Goal: Book appointment/travel/reservation

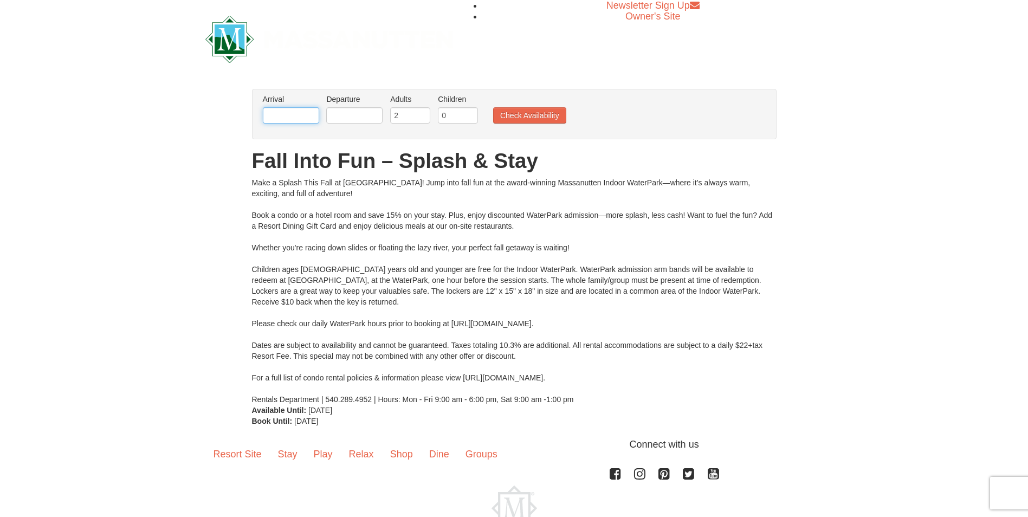
click at [288, 120] on input "text" at bounding box center [291, 115] width 56 height 16
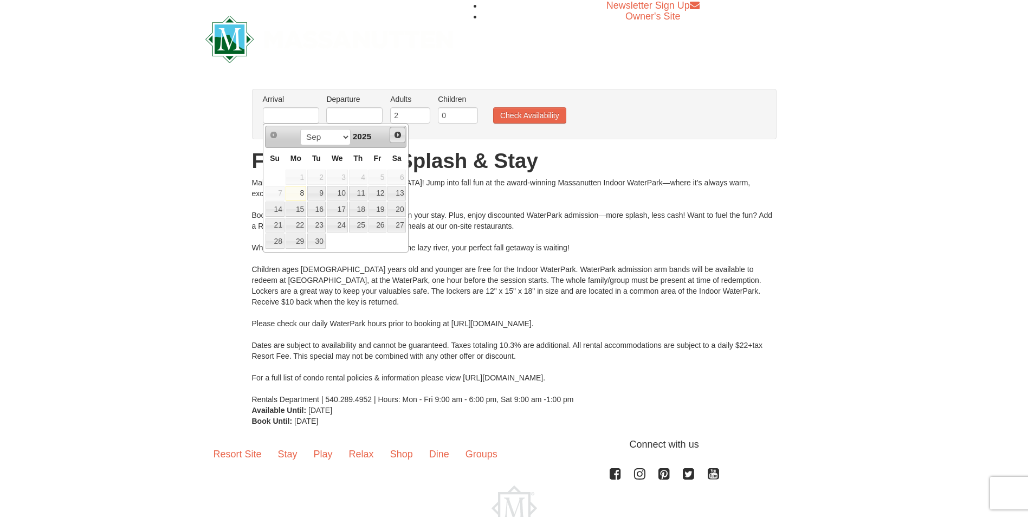
click at [397, 135] on span "Next" at bounding box center [397, 135] width 9 height 9
click at [274, 133] on span "Prev" at bounding box center [273, 135] width 9 height 9
click at [343, 238] on link "26" at bounding box center [337, 240] width 21 height 15
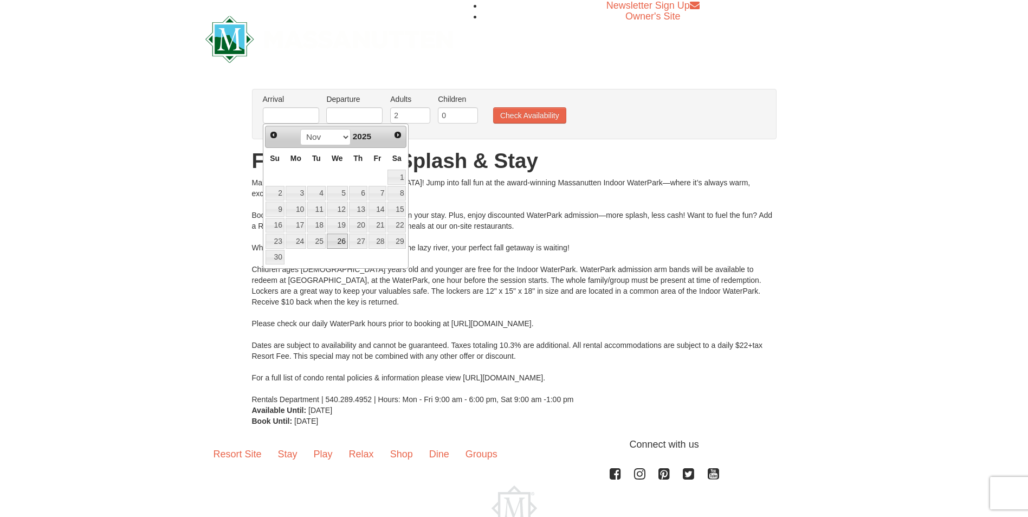
type input "[DATE]"
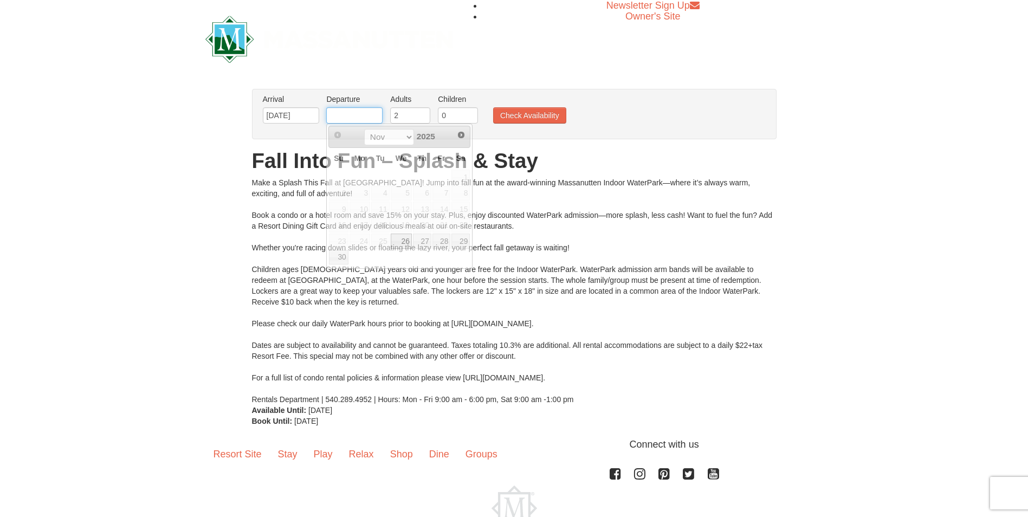
click at [353, 114] on input "text" at bounding box center [354, 115] width 56 height 16
click at [465, 240] on link "29" at bounding box center [460, 240] width 18 height 15
type input "[DATE]"
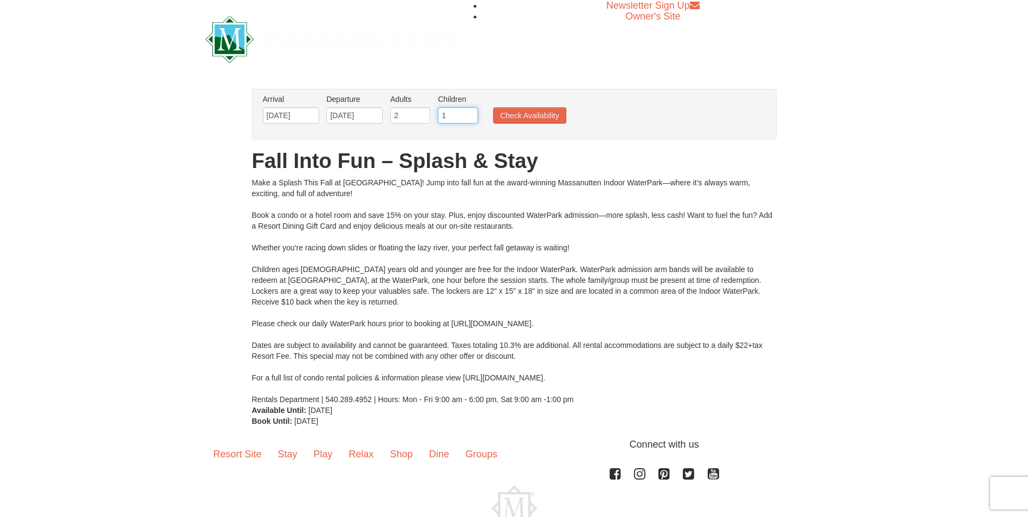
click at [471, 113] on input "1" at bounding box center [458, 115] width 40 height 16
click at [471, 113] on input "2" at bounding box center [458, 115] width 40 height 16
type input "3"
click at [471, 113] on input "3" at bounding box center [458, 115] width 40 height 16
click at [508, 114] on button "Check Availability" at bounding box center [529, 115] width 73 height 16
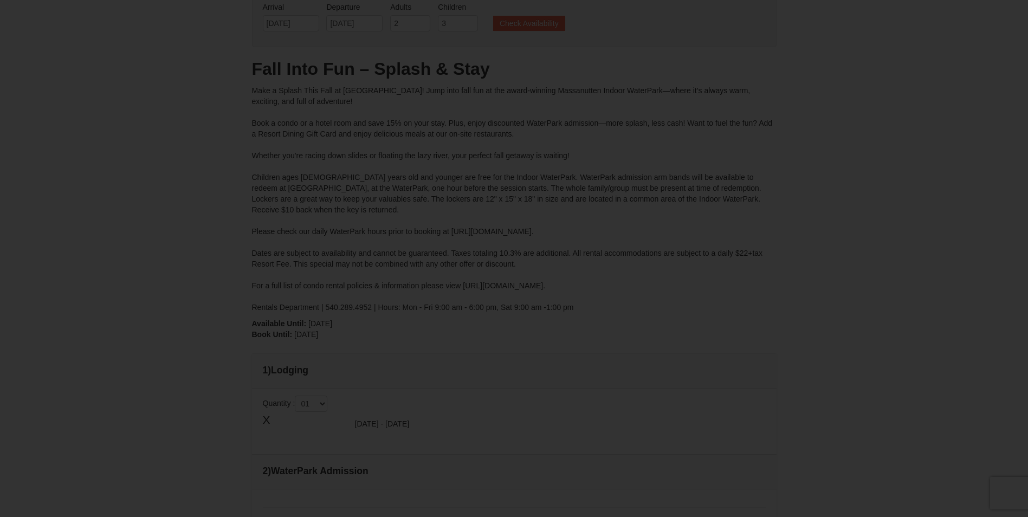
type input "[DATE]"
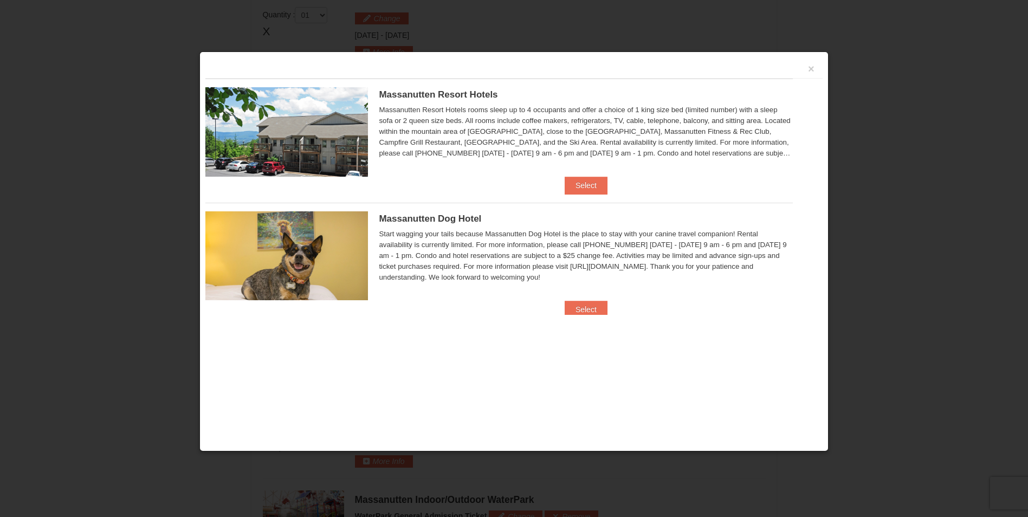
scroll to position [461, 0]
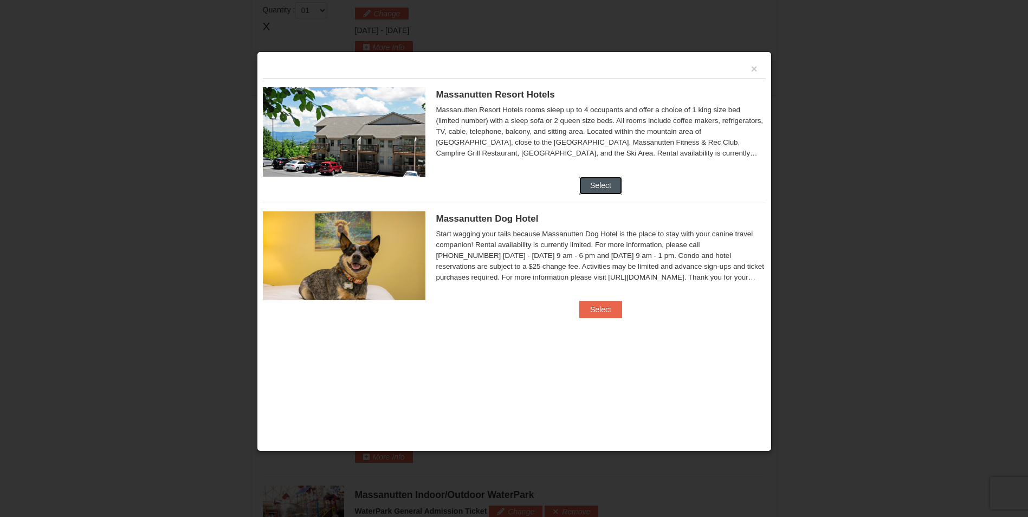
click at [610, 182] on button "Select" at bounding box center [600, 185] width 43 height 17
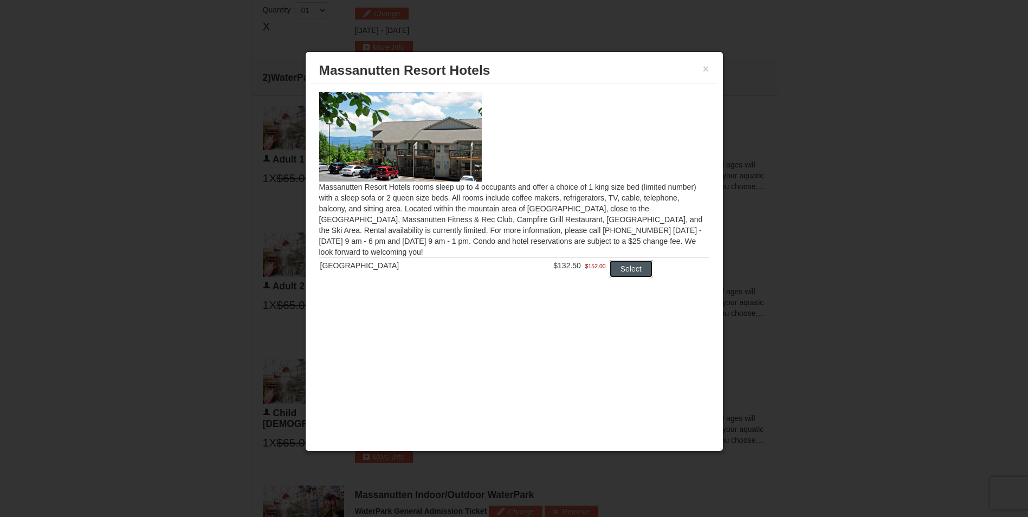
click at [632, 266] on button "Select" at bounding box center [630, 268] width 43 height 17
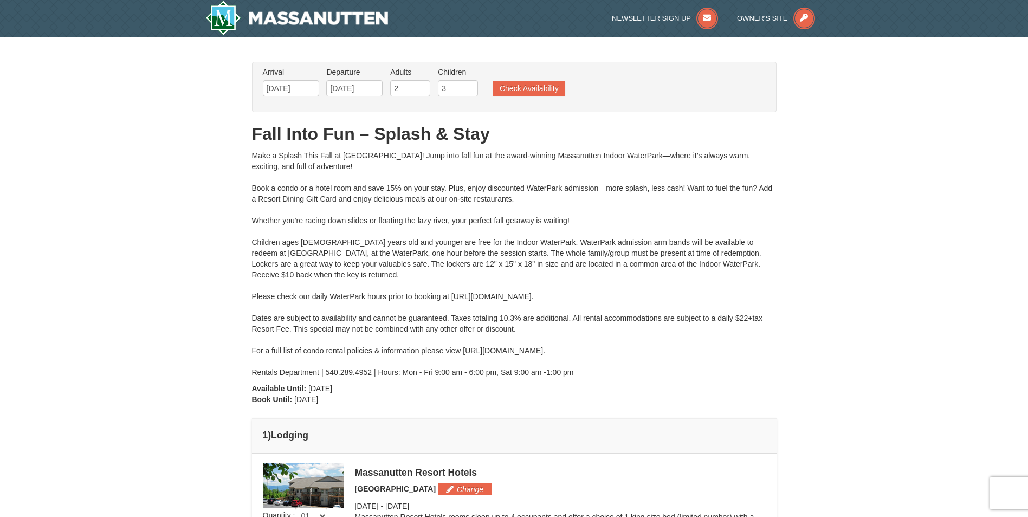
scroll to position [0, 0]
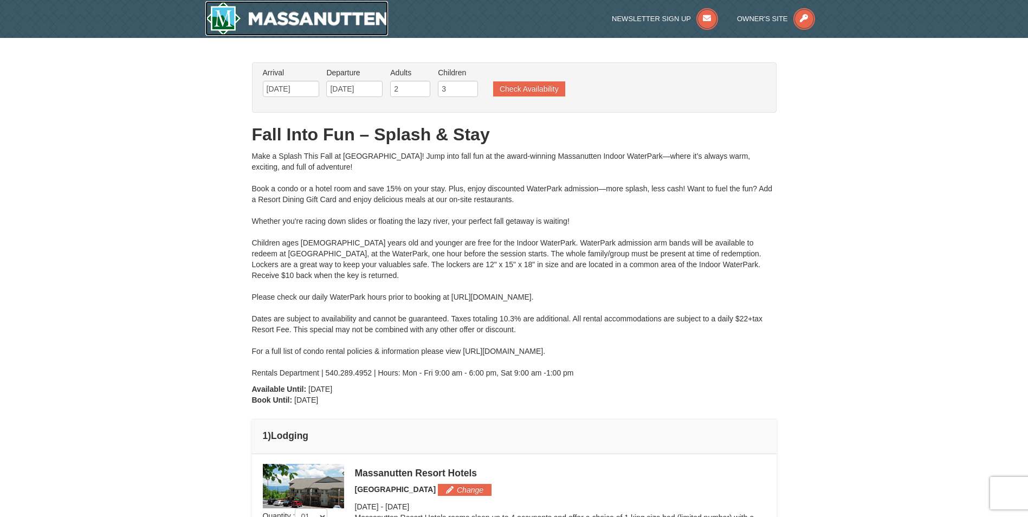
click at [262, 21] on img at bounding box center [296, 18] width 183 height 35
